Goal: Navigation & Orientation: Find specific page/section

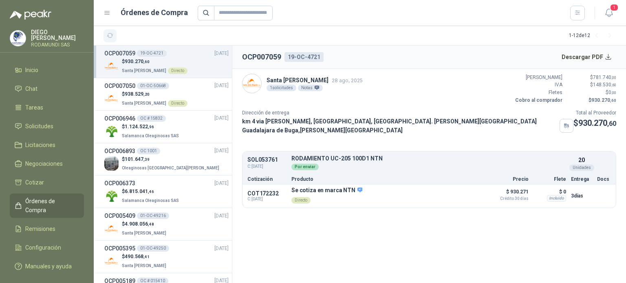
click at [110, 35] on icon "button" at bounding box center [110, 35] width 7 height 7
click at [38, 125] on span "Solicitudes" at bounding box center [39, 126] width 28 height 9
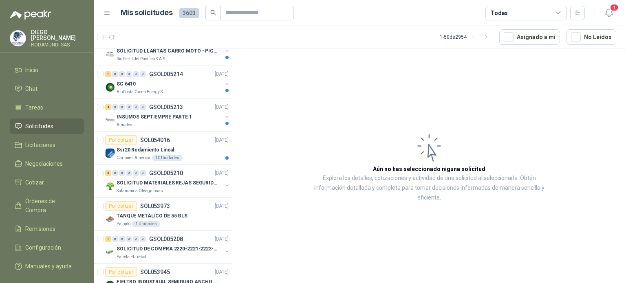
scroll to position [93, 0]
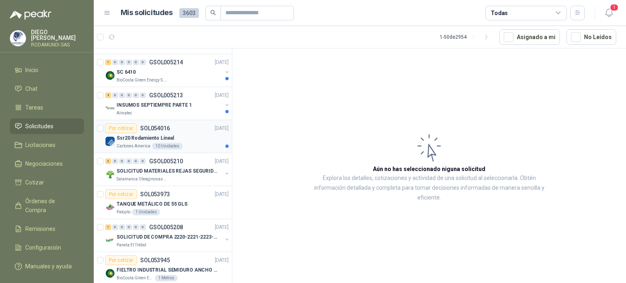
click at [172, 140] on div "Ssr20 Rodamiento Lineal" at bounding box center [172, 138] width 112 height 10
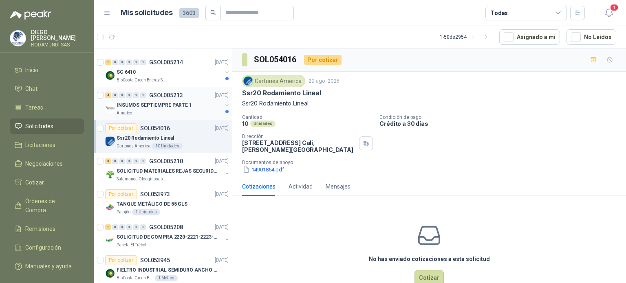
click at [171, 114] on div "Almatec" at bounding box center [168, 113] width 105 height 7
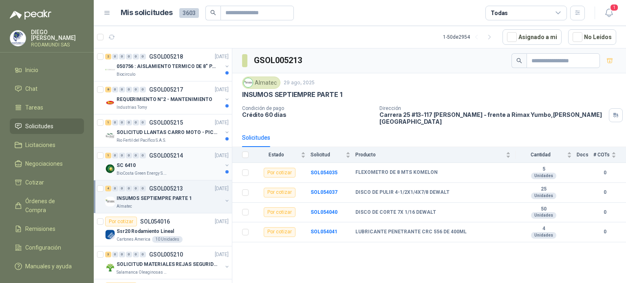
click at [173, 159] on div "1 0 0 0 0 0 GSOL005214 [DATE]" at bounding box center [167, 156] width 125 height 10
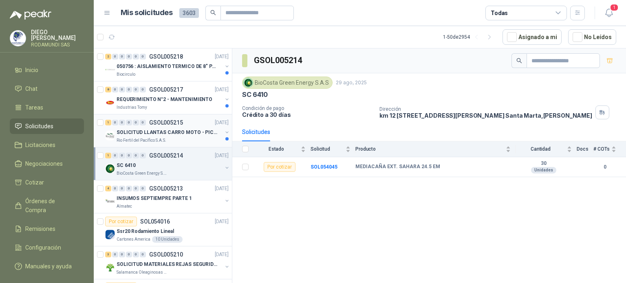
click at [193, 137] on div "Rio Fertil del Pacífico S.A.S." at bounding box center [168, 140] width 105 height 7
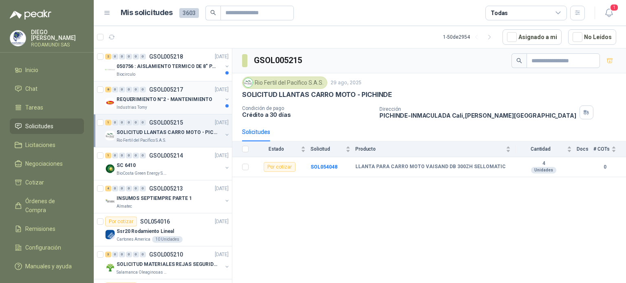
click at [184, 107] on div "Industrias Tomy" at bounding box center [168, 107] width 105 height 7
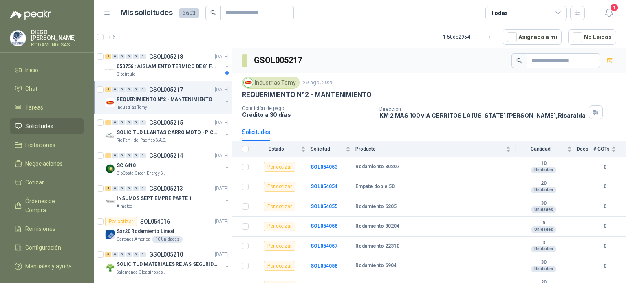
scroll to position [29, 0]
